Goal: Transaction & Acquisition: Subscribe to service/newsletter

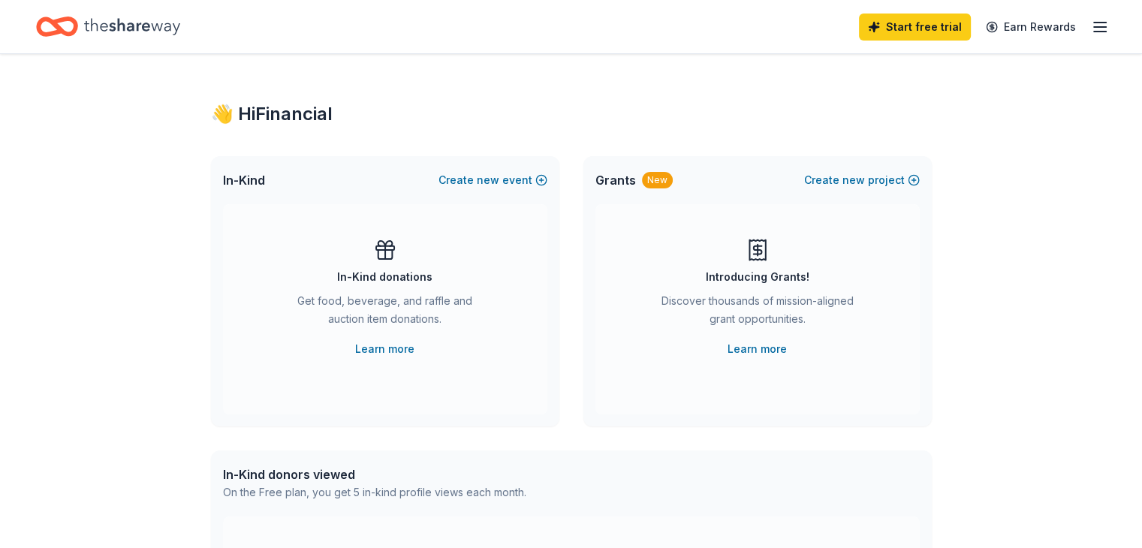
click at [1091, 24] on icon "button" at bounding box center [1100, 27] width 18 height 18
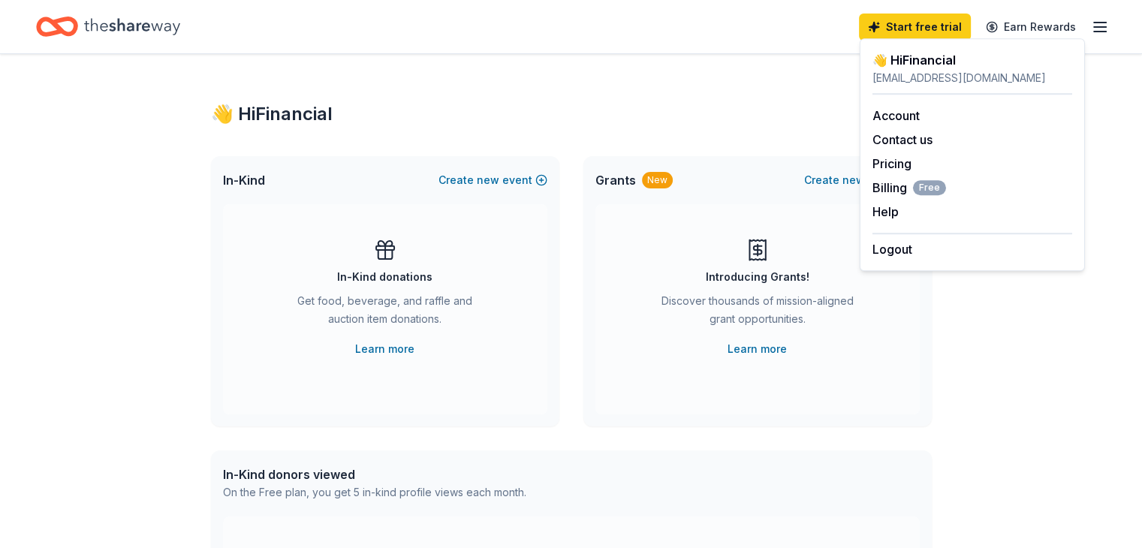
click at [769, 28] on div "Start free trial Earn Rewards" at bounding box center [571, 26] width 1070 height 35
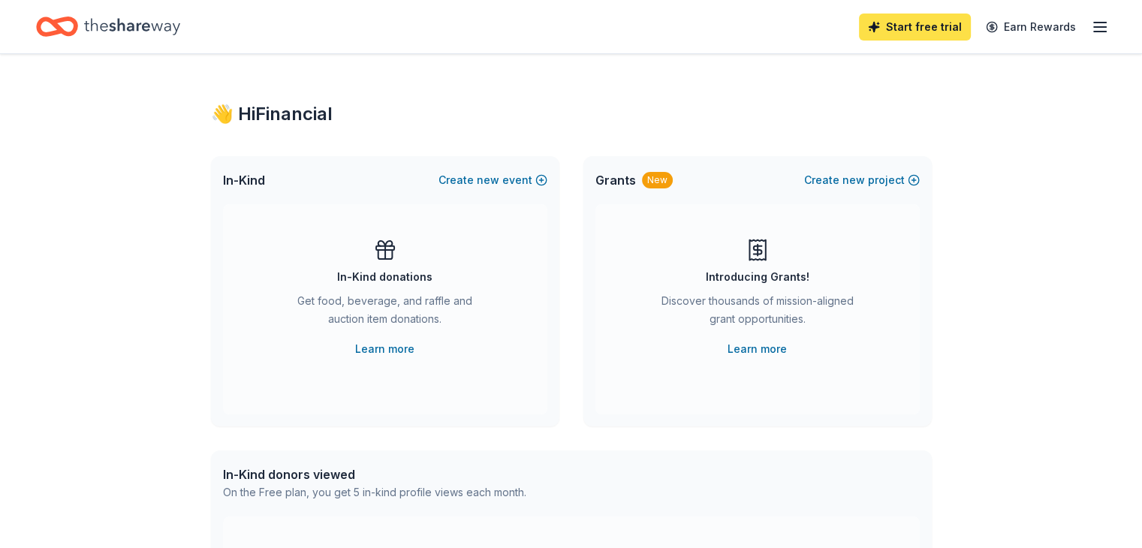
click at [879, 26] on link "Start free trial" at bounding box center [915, 27] width 112 height 27
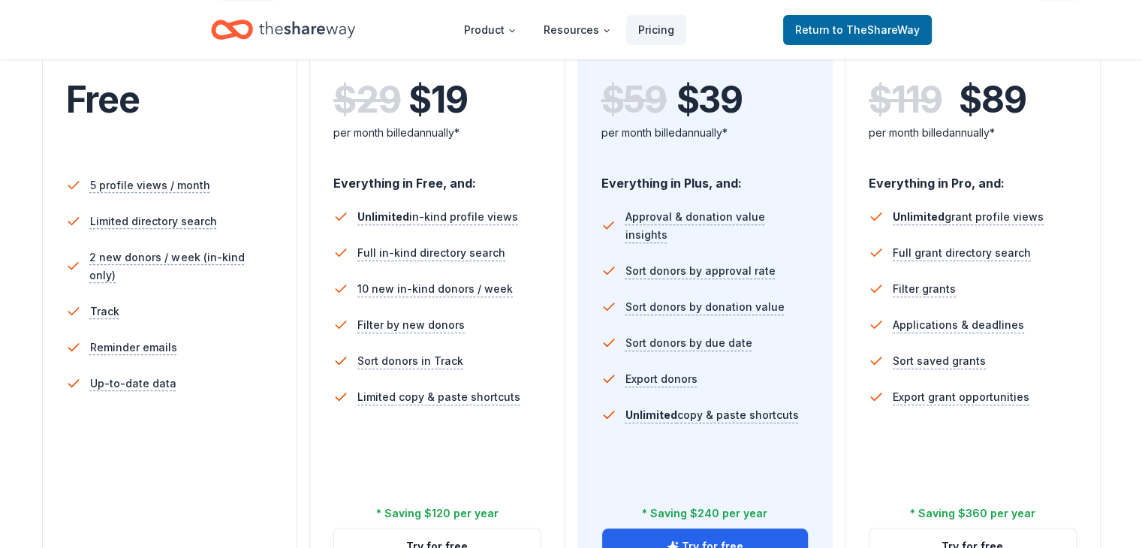
scroll to position [327, 0]
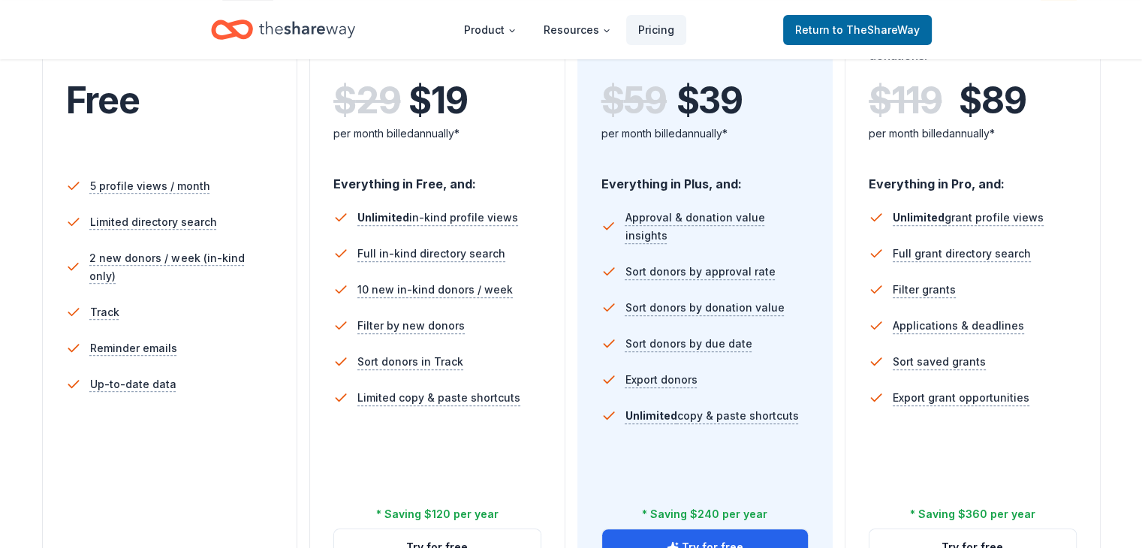
scroll to position [343, 0]
